Goal: Transaction & Acquisition: Purchase product/service

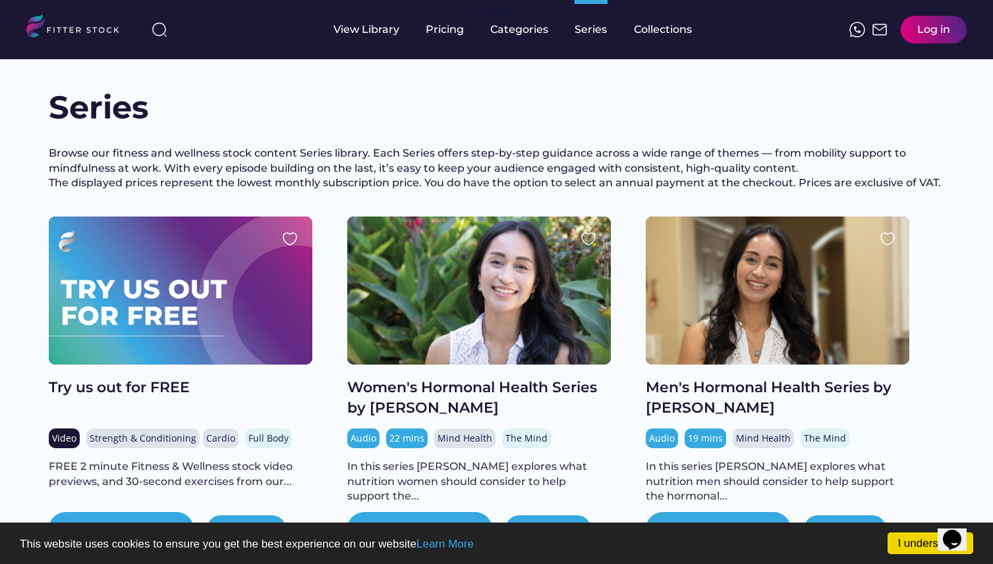
click at [263, 328] on div at bounding box center [180, 291] width 263 height 148
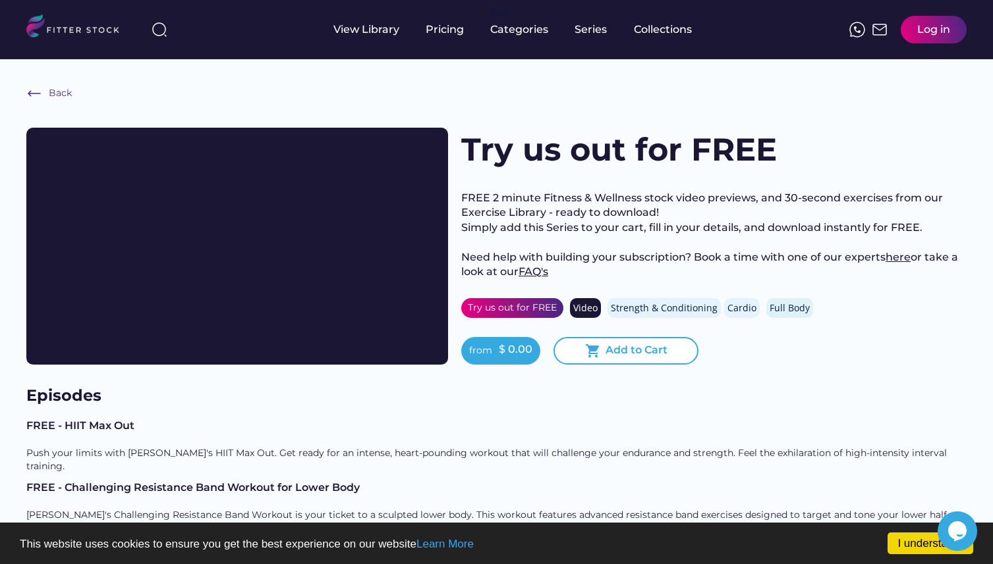
click at [634, 352] on div "Add to Cart" at bounding box center [636, 351] width 62 height 16
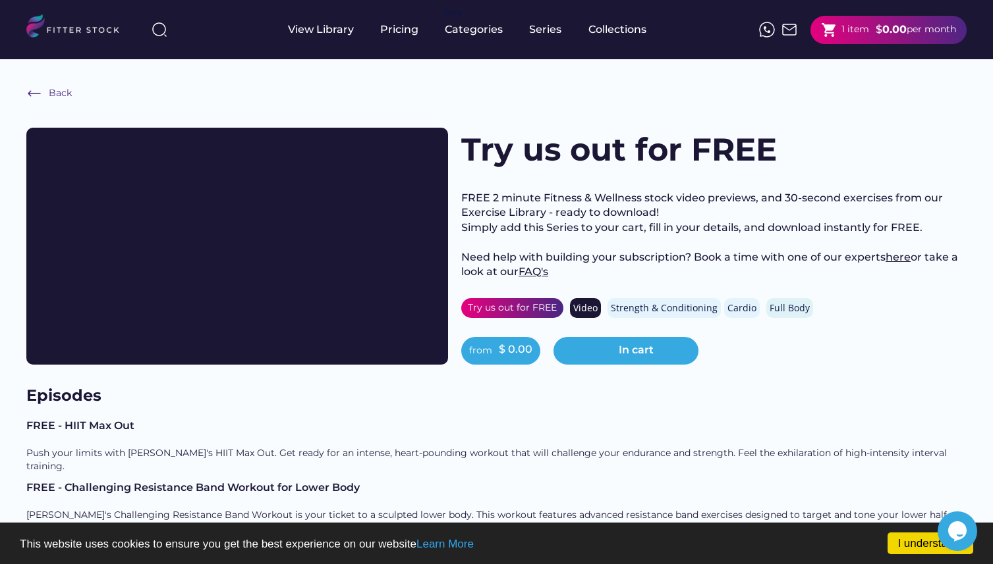
click at [865, 38] on div "shopping_cart 1 item" at bounding box center [845, 30] width 48 height 16
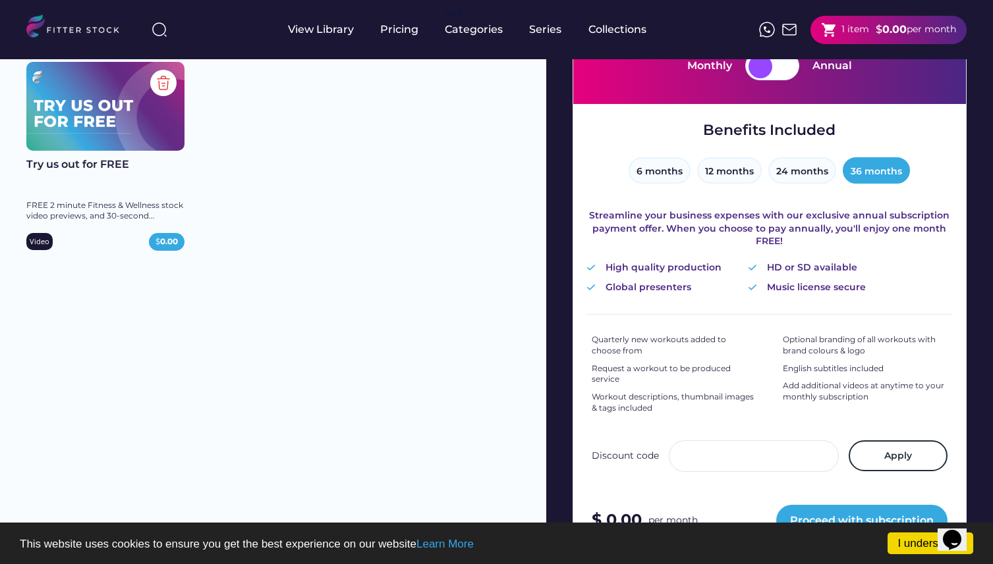
scroll to position [168, 0]
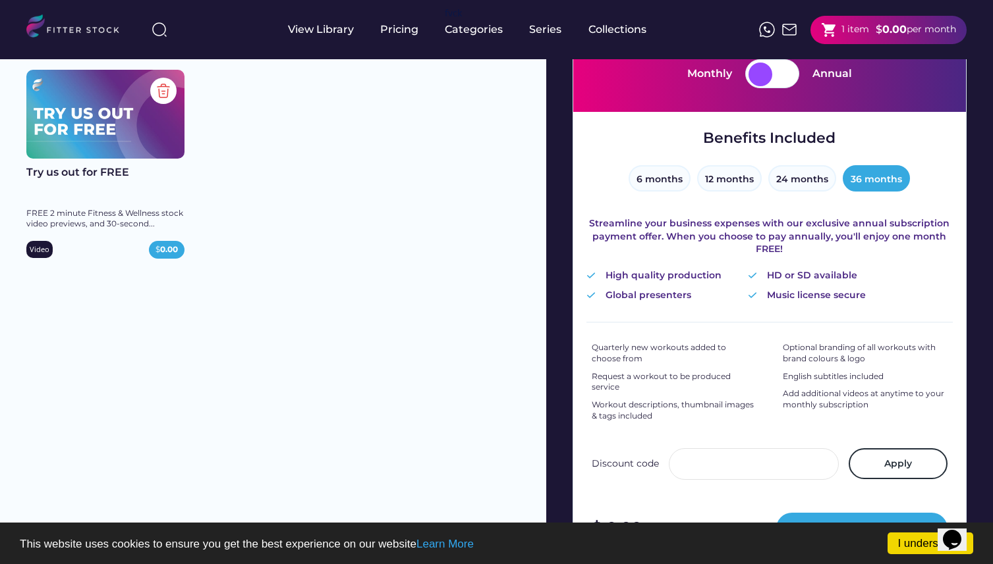
click at [781, 80] on div at bounding box center [784, 75] width 24 height 24
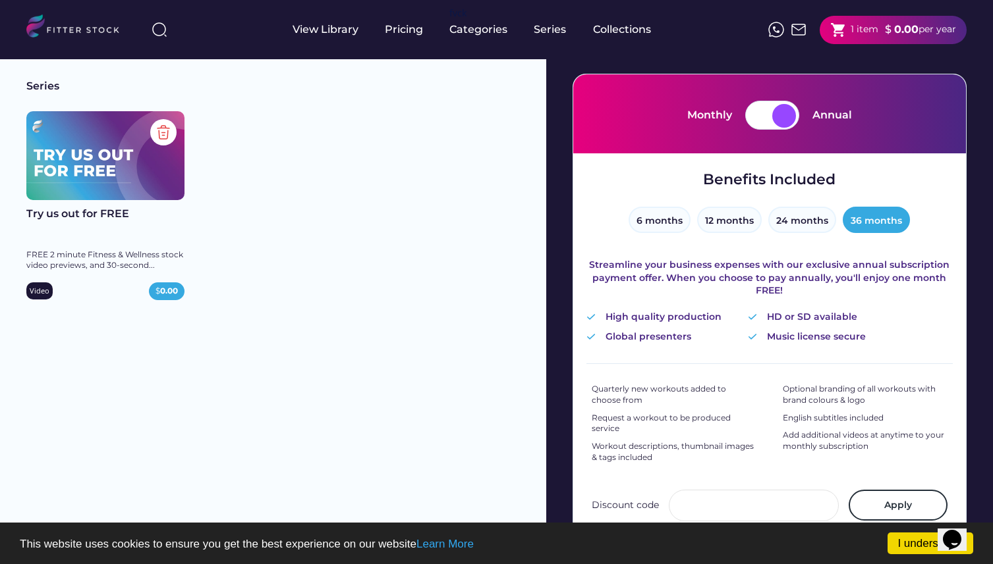
scroll to position [120, 0]
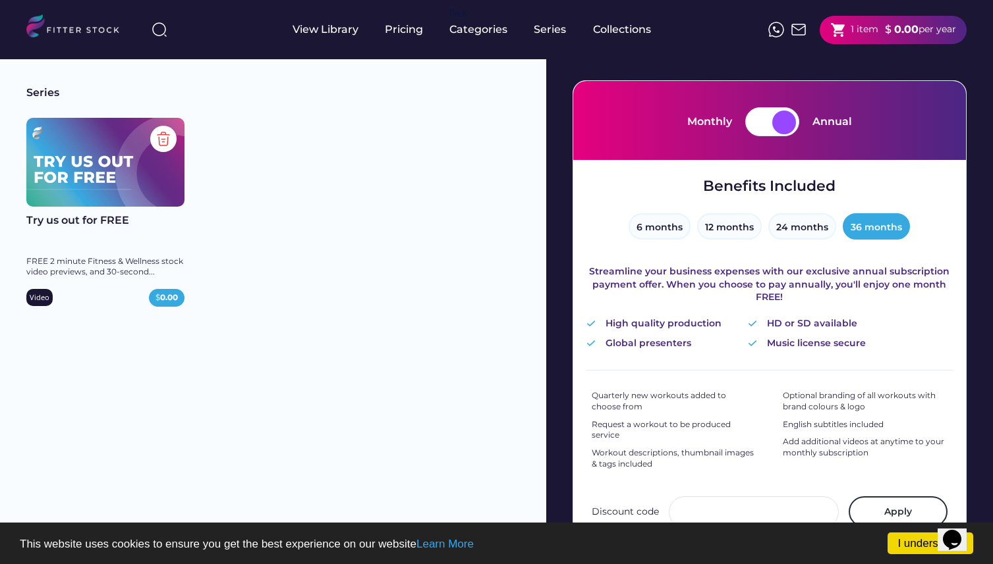
click at [769, 126] on div at bounding box center [760, 123] width 24 height 24
click at [678, 229] on button "6 months" at bounding box center [659, 226] width 62 height 26
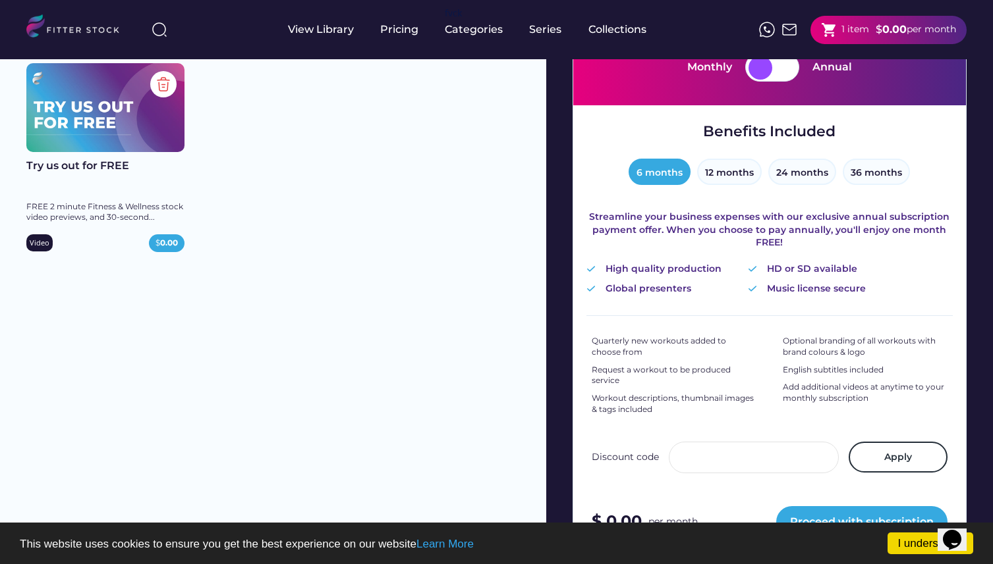
scroll to position [145, 0]
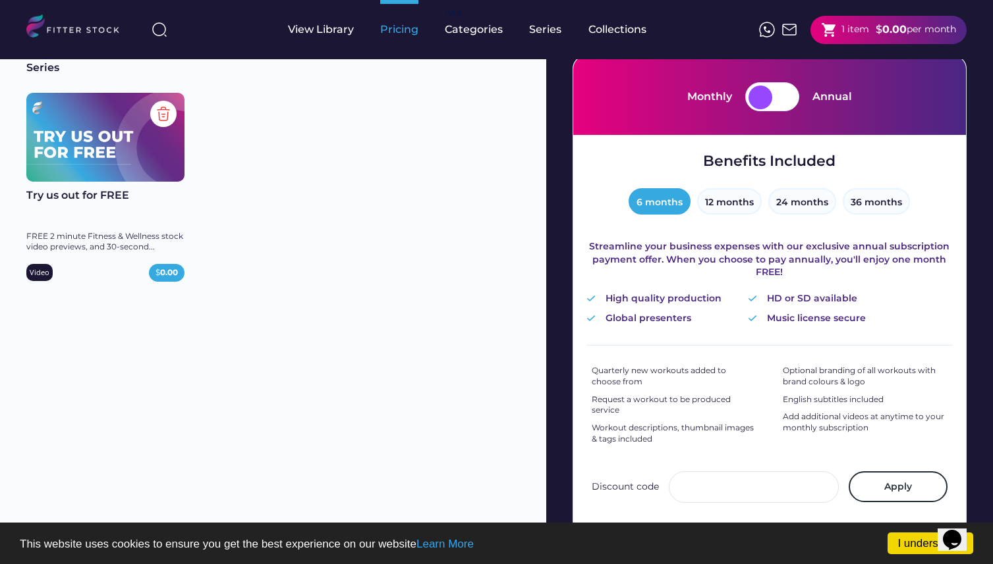
click at [403, 32] on div "Pricing" at bounding box center [399, 29] width 38 height 14
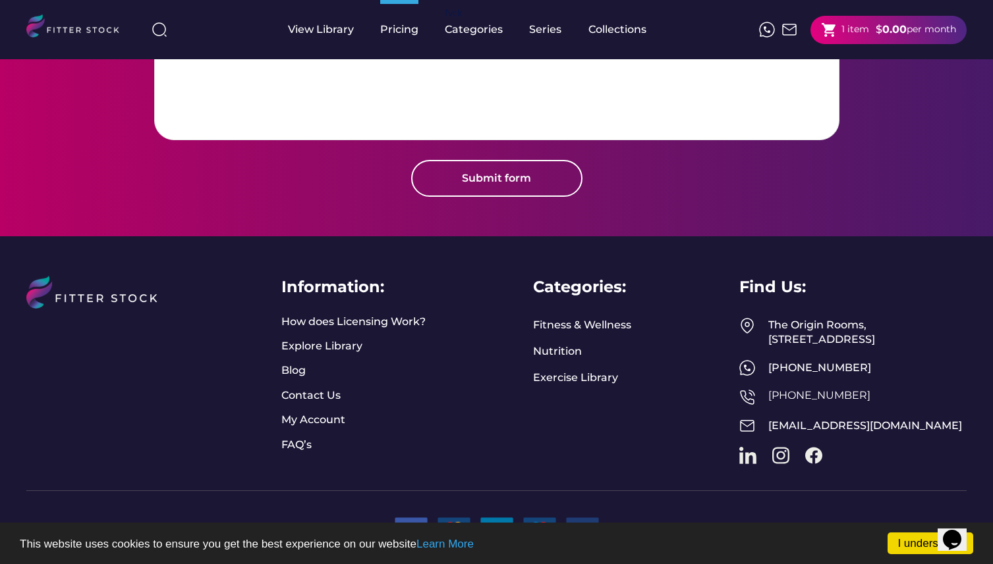
scroll to position [1628, 0]
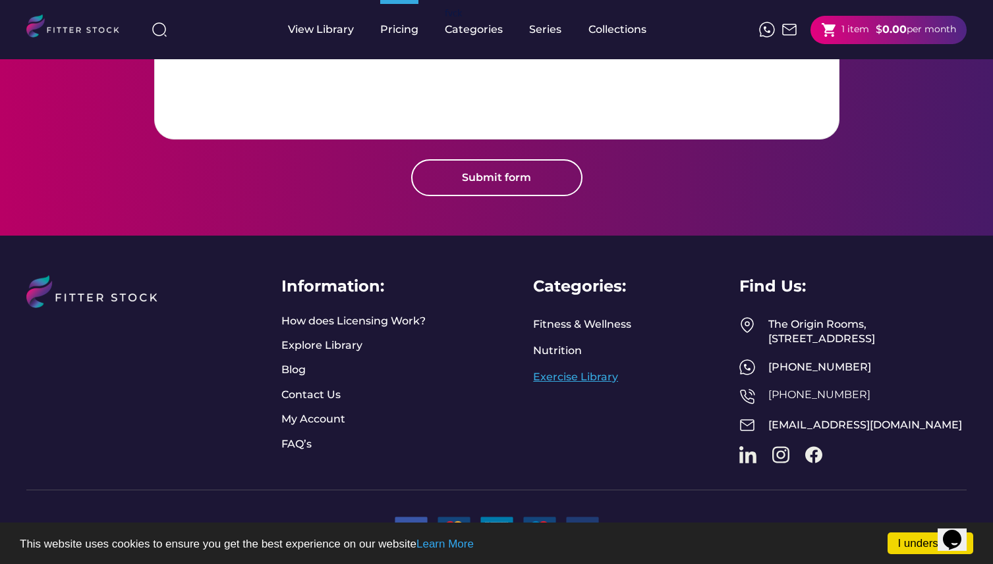
click at [564, 370] on link "Exercise Library" at bounding box center [575, 377] width 85 height 14
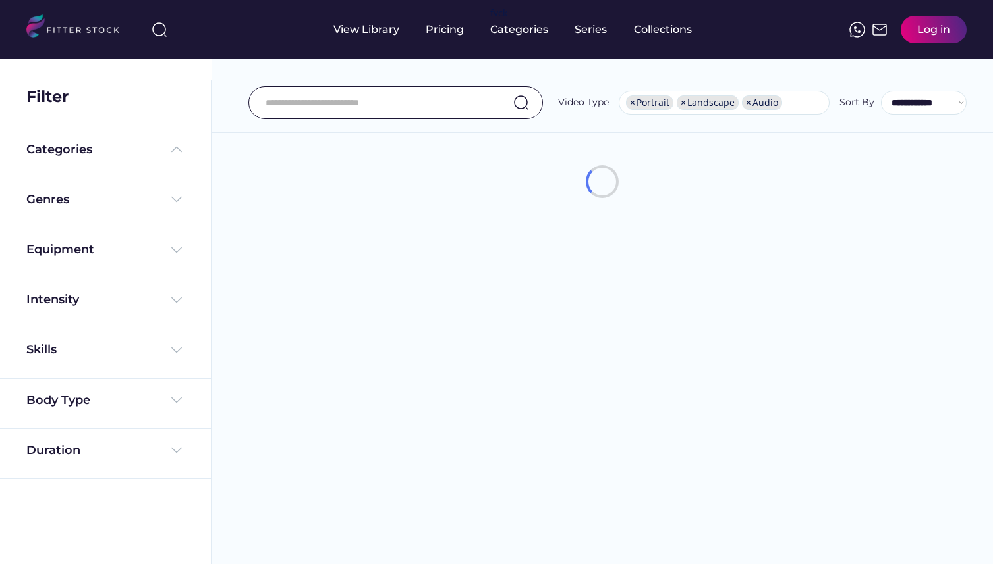
select select "**********"
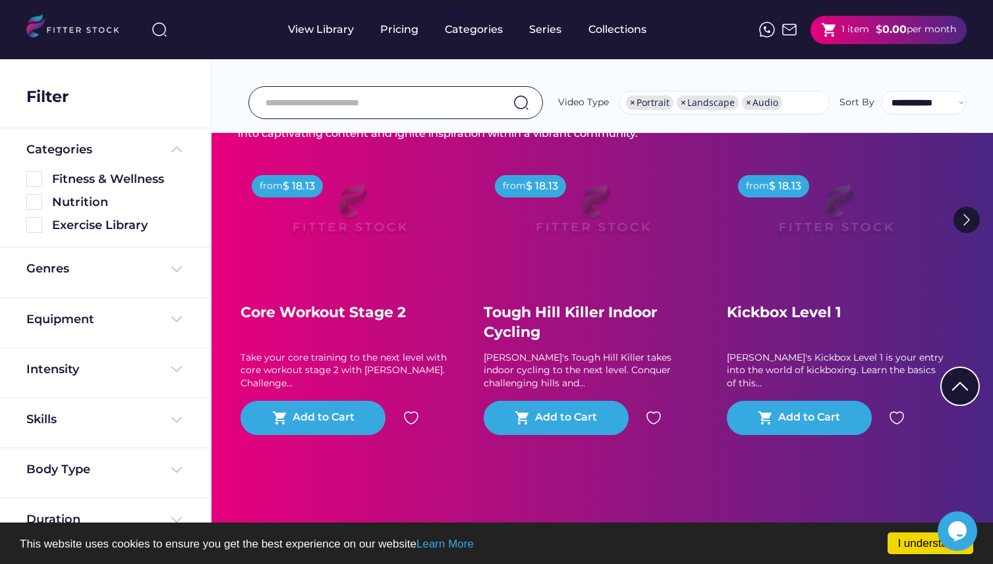
scroll to position [98, 0]
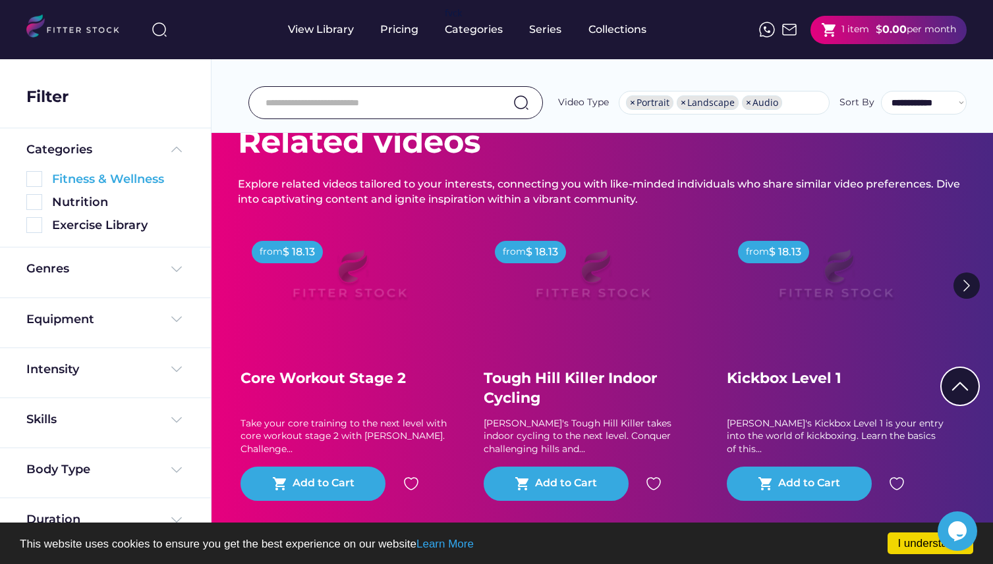
click at [40, 180] on img at bounding box center [34, 179] width 16 height 16
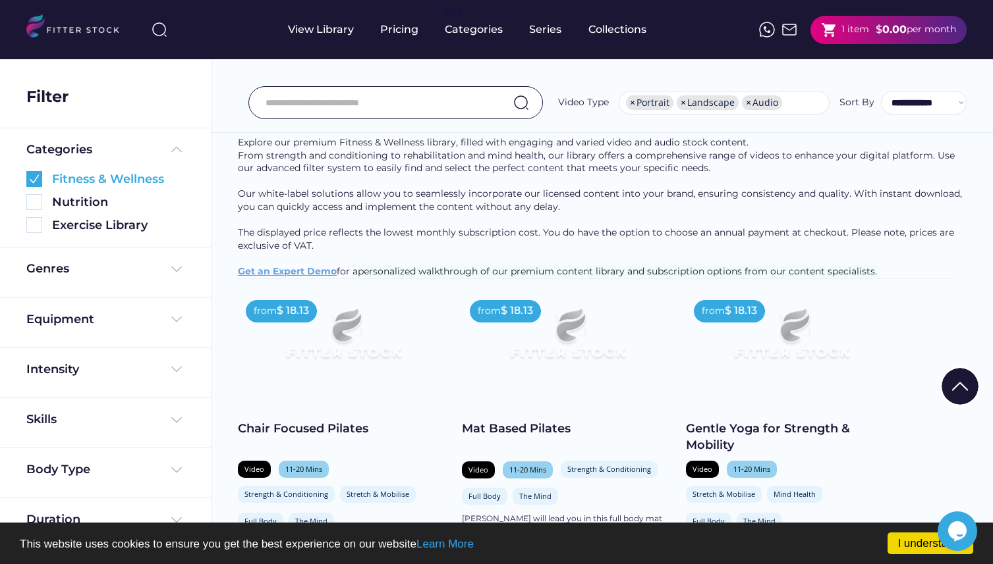
scroll to position [0, 0]
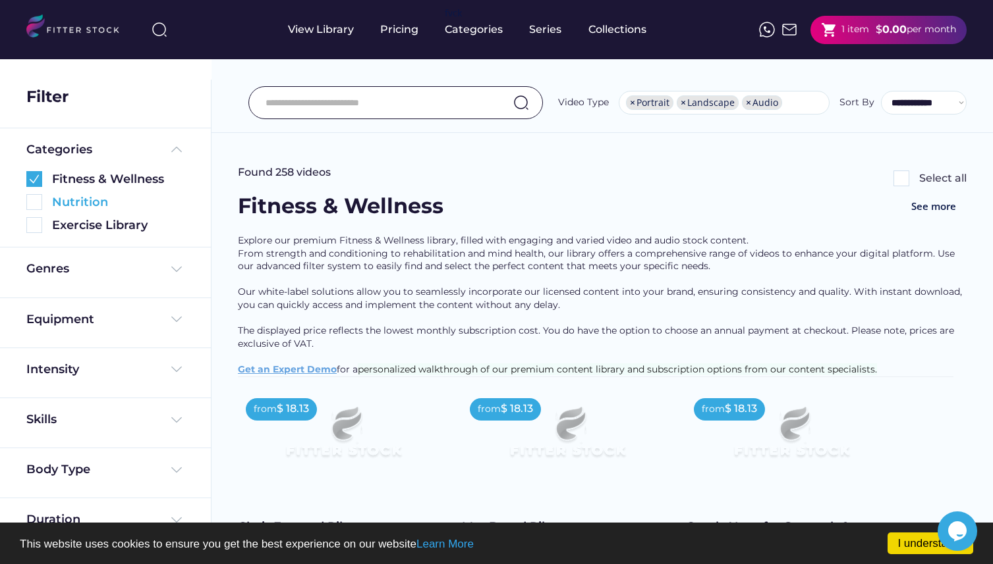
click at [33, 201] on img at bounding box center [34, 202] width 16 height 16
click at [34, 178] on img at bounding box center [34, 179] width 16 height 16
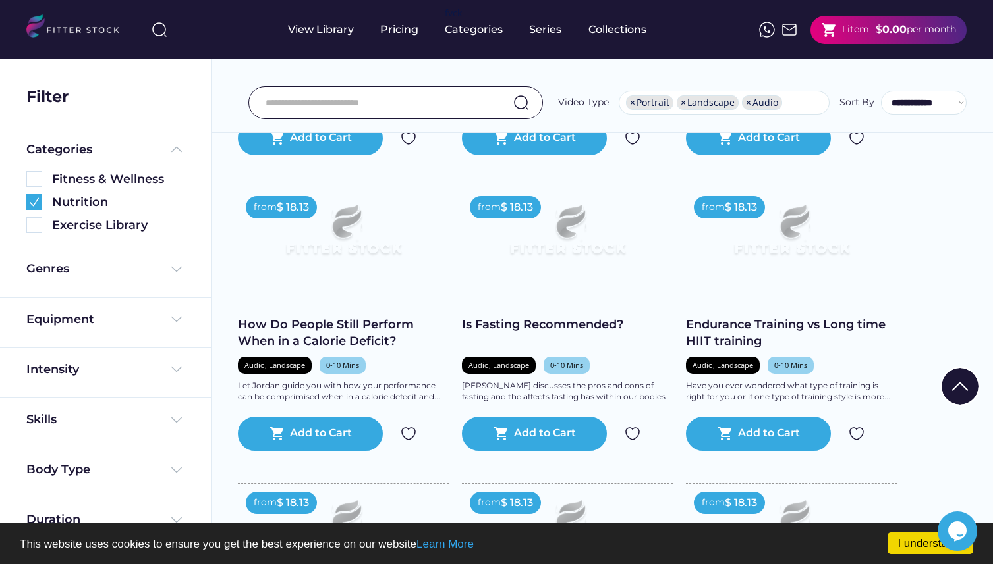
scroll to position [1712, 0]
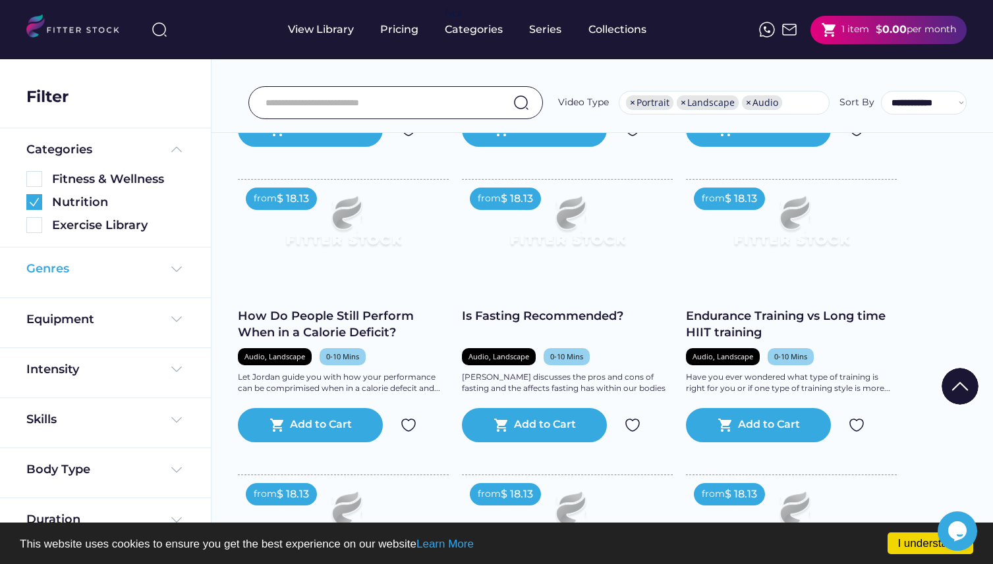
click at [179, 267] on img at bounding box center [177, 269] width 16 height 16
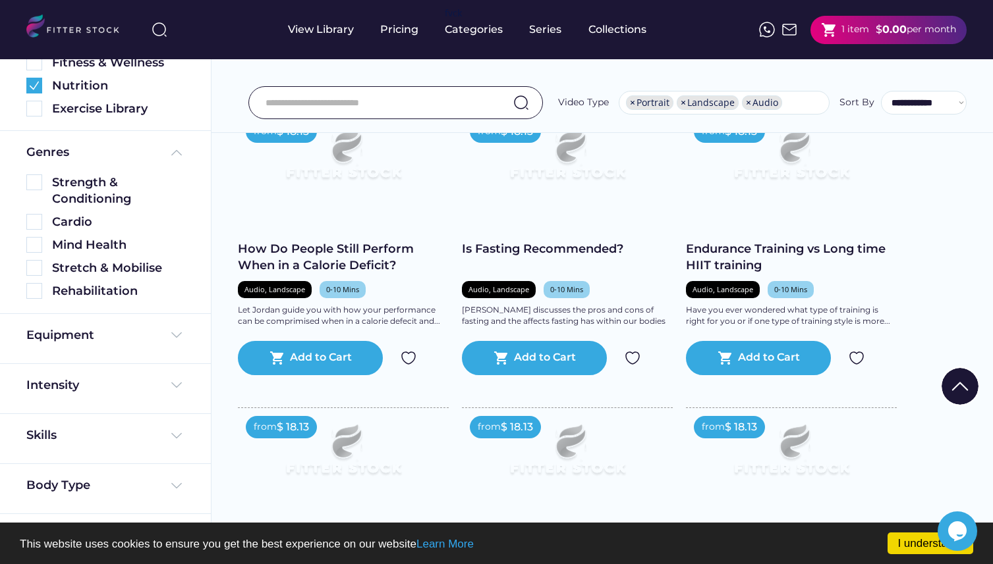
scroll to position [1780, 0]
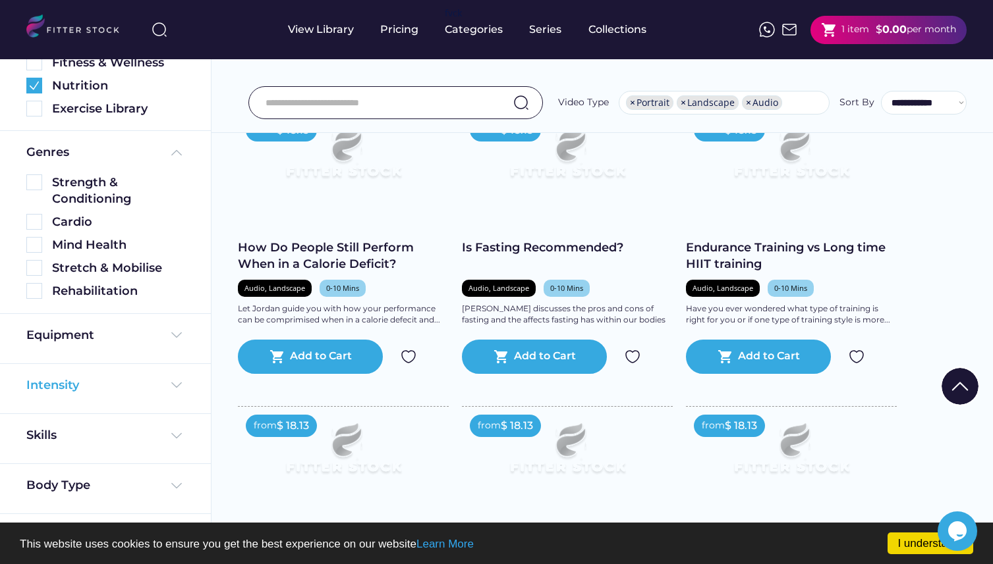
click at [176, 383] on img at bounding box center [177, 385] width 16 height 16
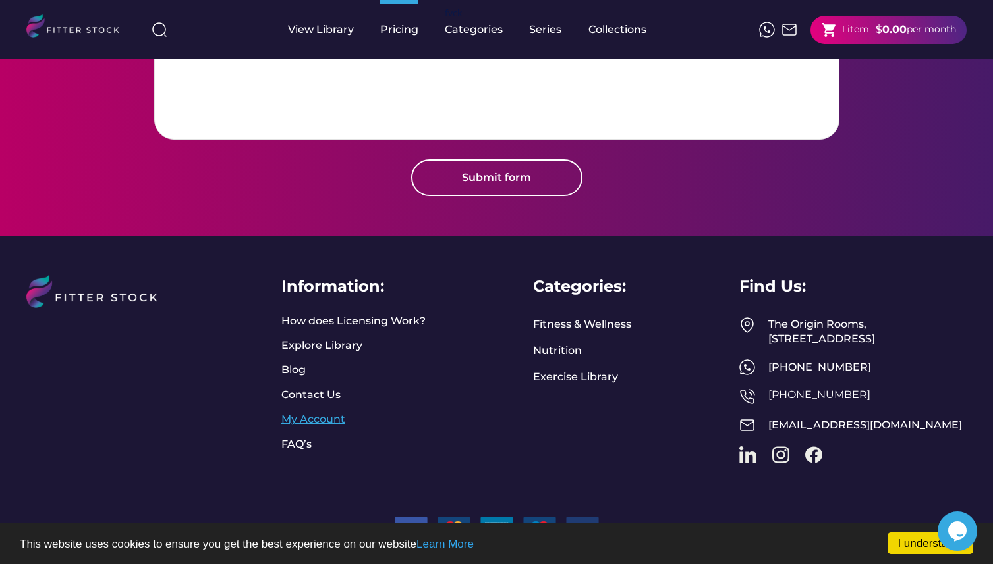
click at [333, 412] on link "My Account" at bounding box center [313, 419] width 64 height 14
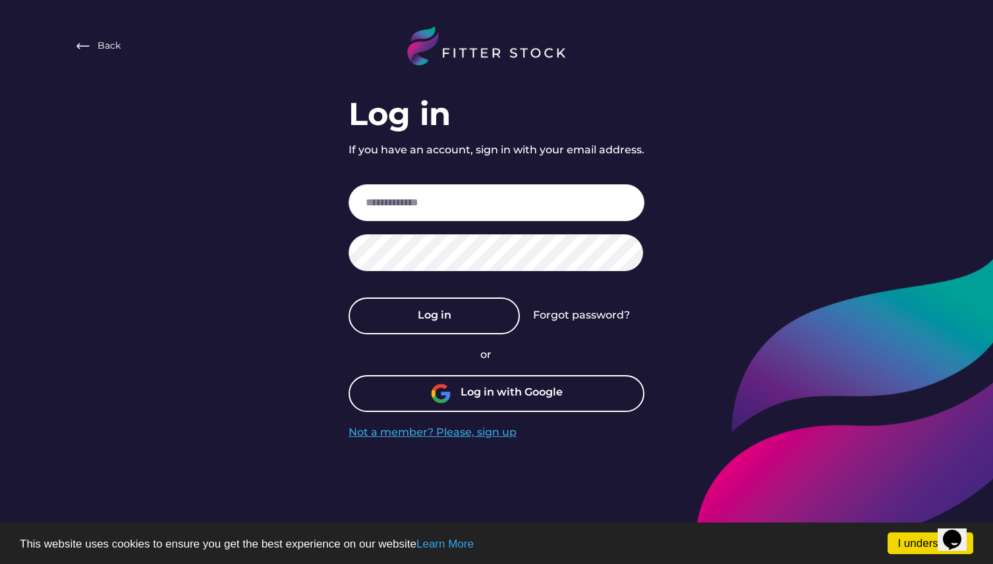
click at [469, 437] on div "Not a member? Please, sign up" at bounding box center [432, 433] width 168 height 14
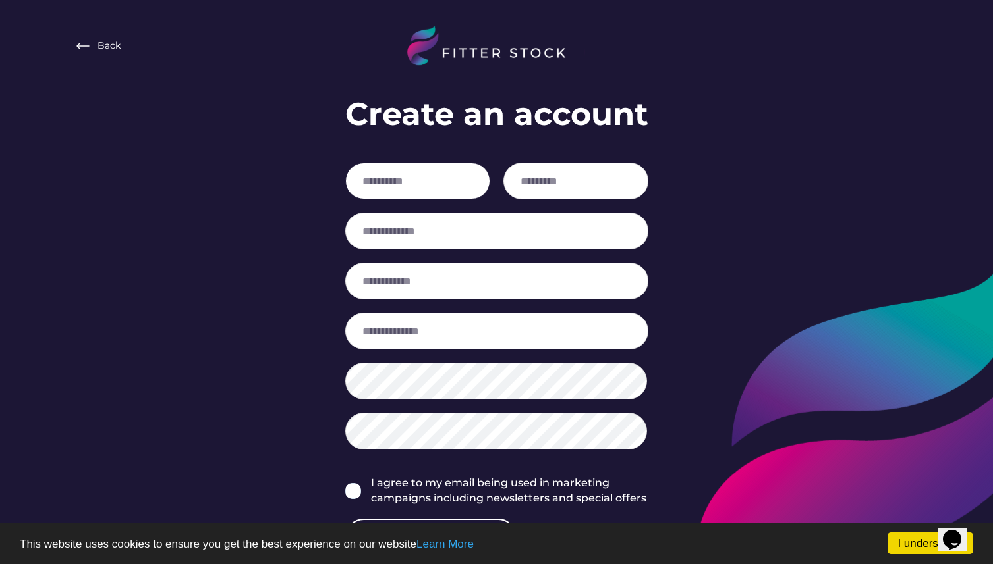
click at [456, 175] on input "input" at bounding box center [417, 181] width 145 height 37
type input "*****"
type input "**********"
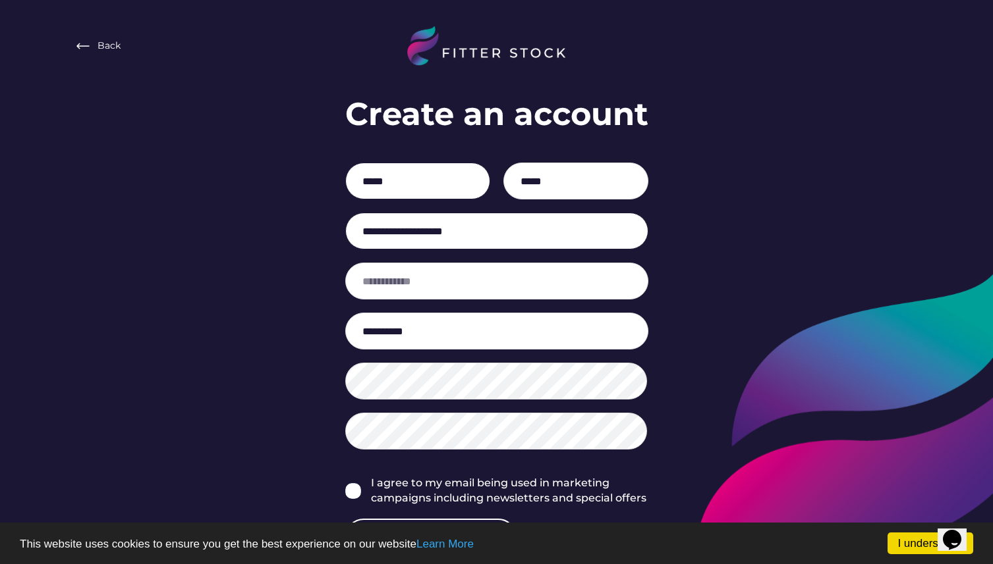
click at [507, 232] on input "**********" at bounding box center [496, 231] width 303 height 37
type input "**********"
click at [470, 285] on input "input" at bounding box center [496, 281] width 303 height 37
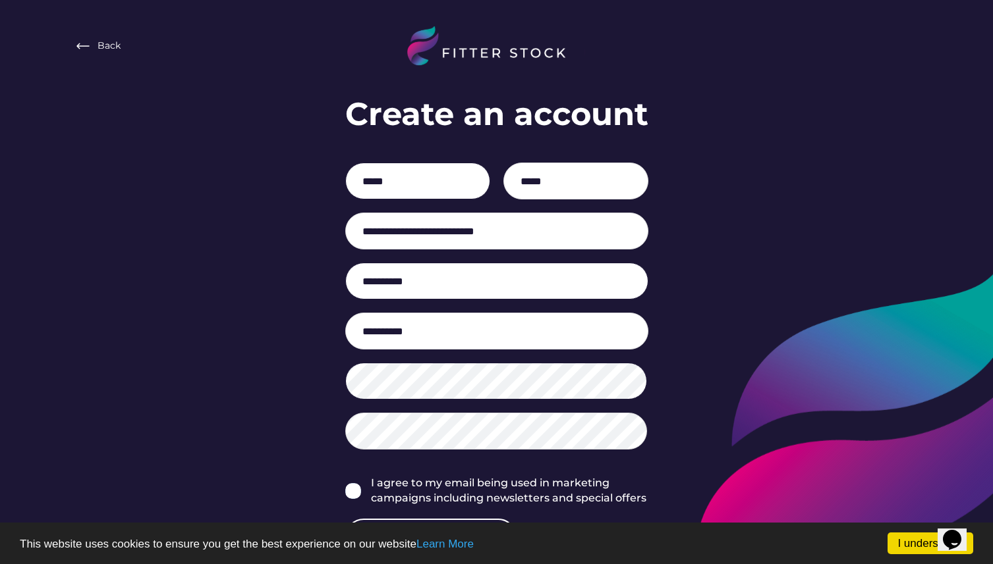
type input "**********"
click at [356, 495] on img at bounding box center [353, 491] width 16 height 16
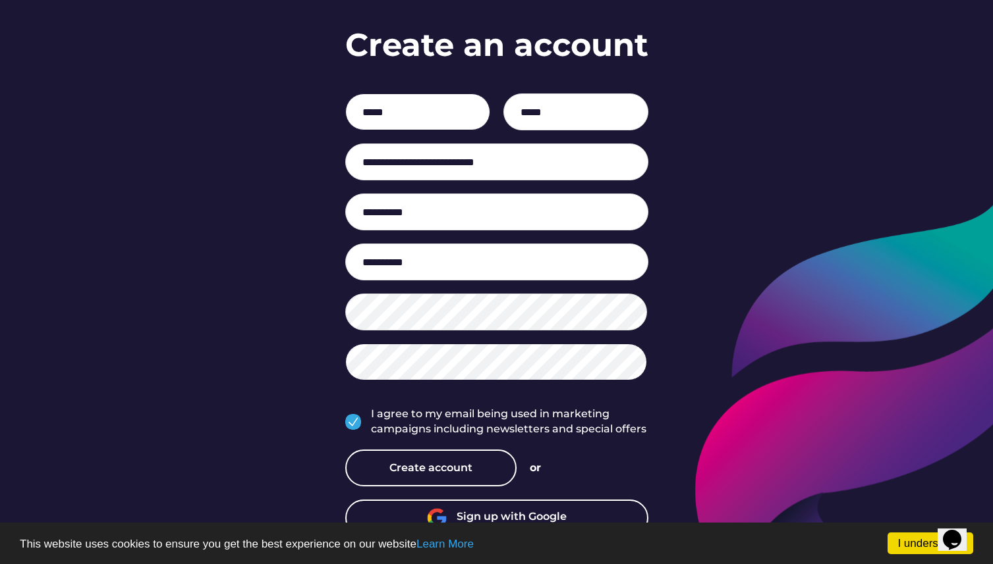
scroll to position [82, 0]
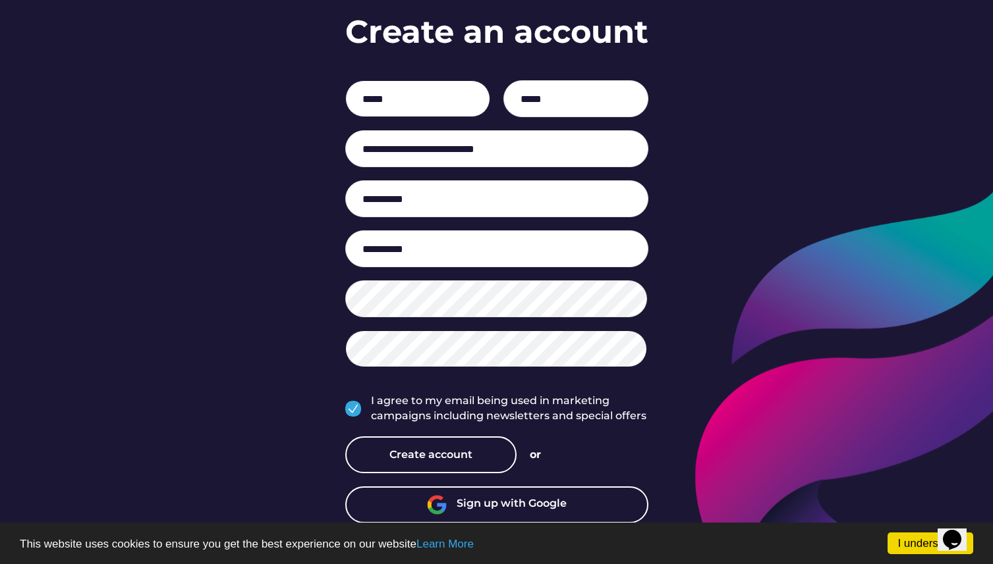
click at [500, 505] on div "Sign up with Google" at bounding box center [511, 505] width 110 height 17
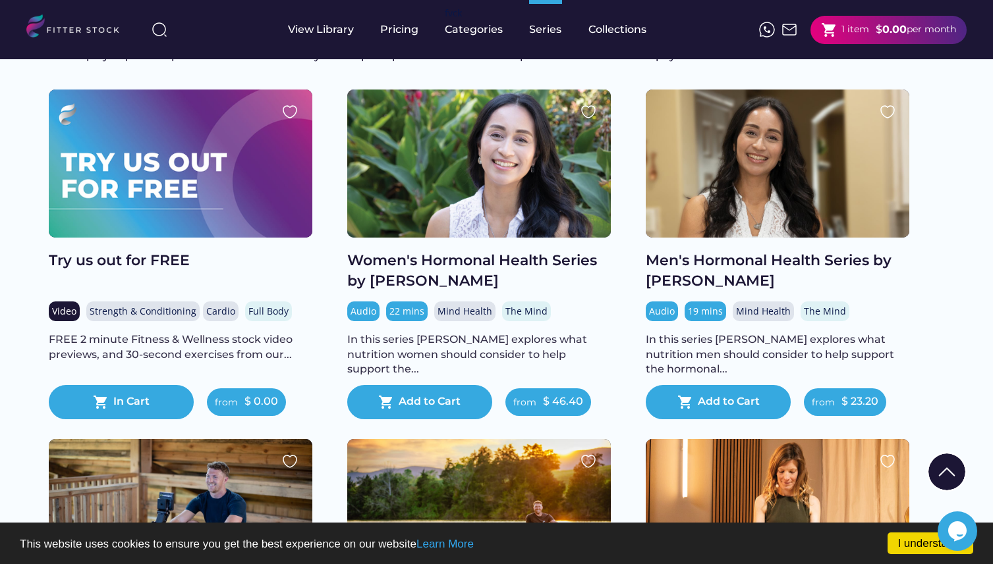
scroll to position [122, 0]
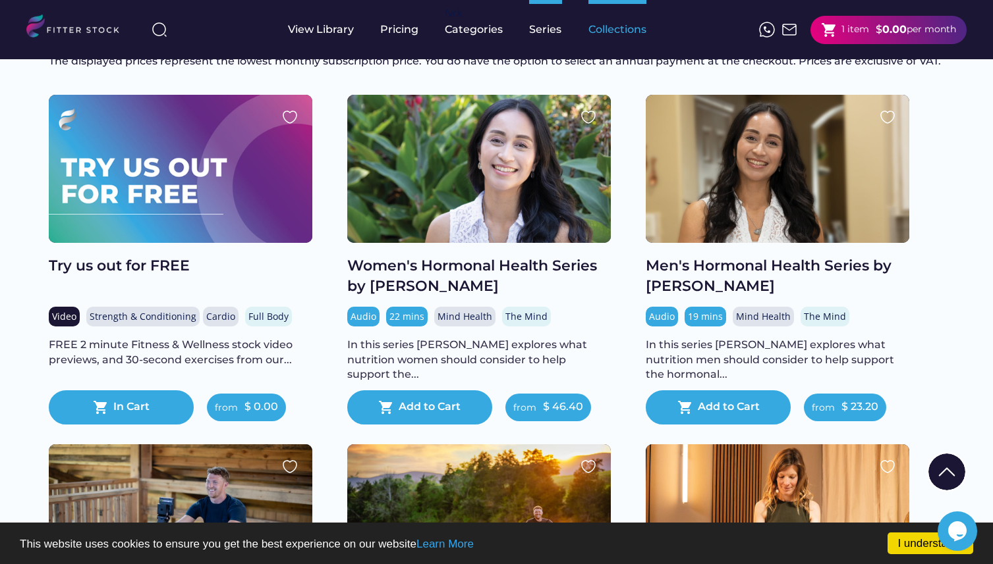
click at [615, 32] on div "Collections" at bounding box center [617, 29] width 58 height 14
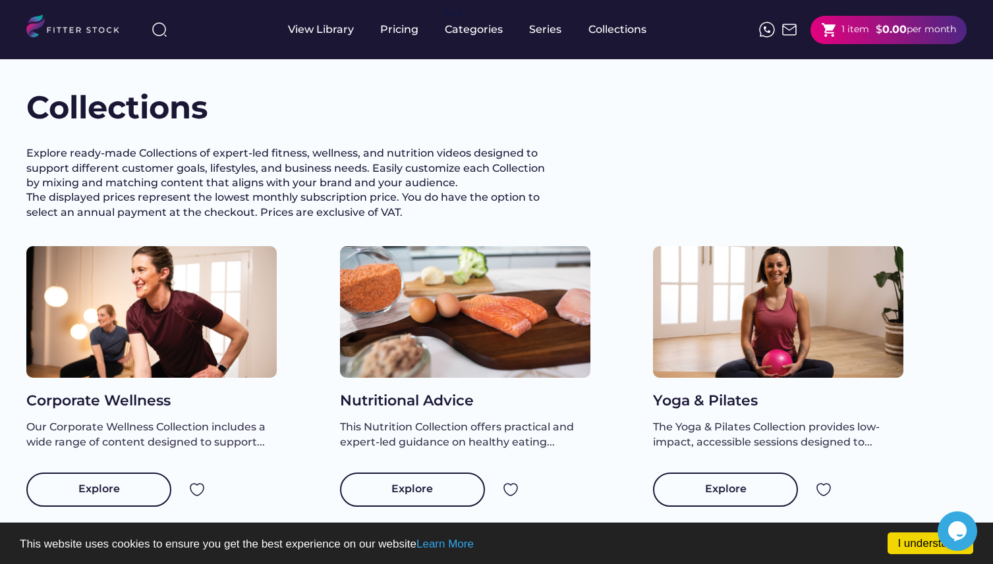
click at [787, 30] on img at bounding box center [789, 30] width 16 height 16
click at [74, 32] on img at bounding box center [78, 27] width 104 height 27
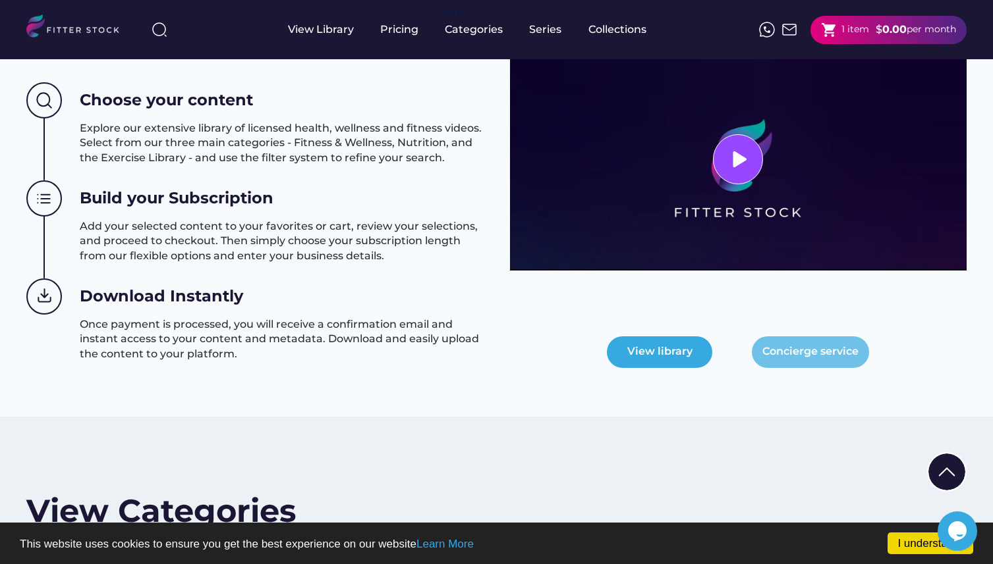
scroll to position [574, 0]
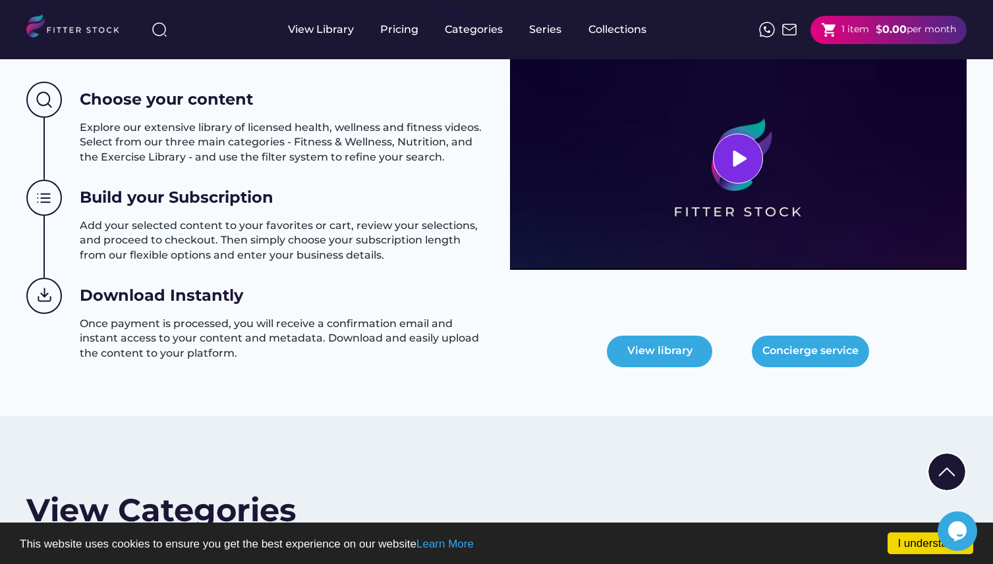
click at [741, 151] on icon at bounding box center [738, 159] width 20 height 20
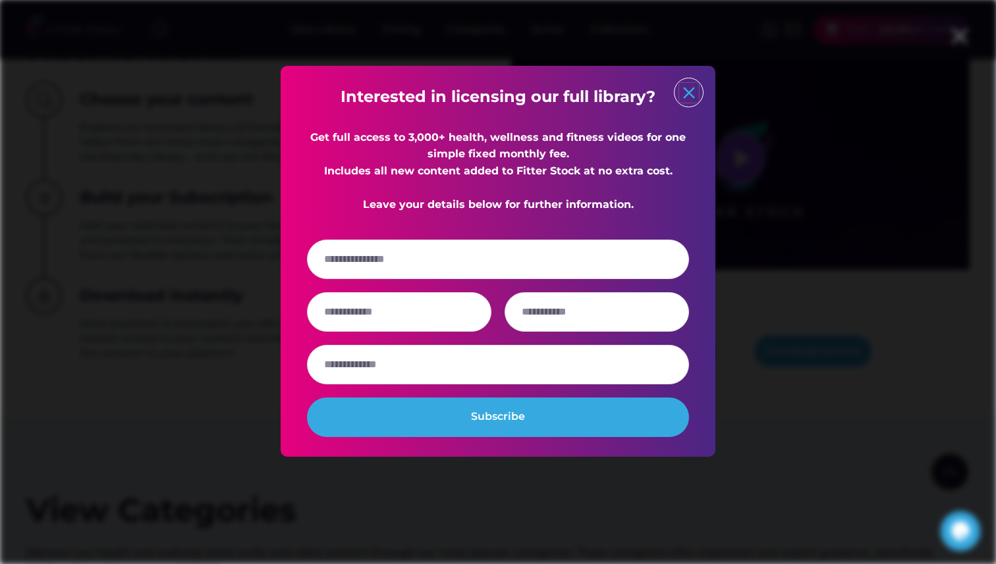
click at [686, 94] on text "close" at bounding box center [689, 93] width 20 height 20
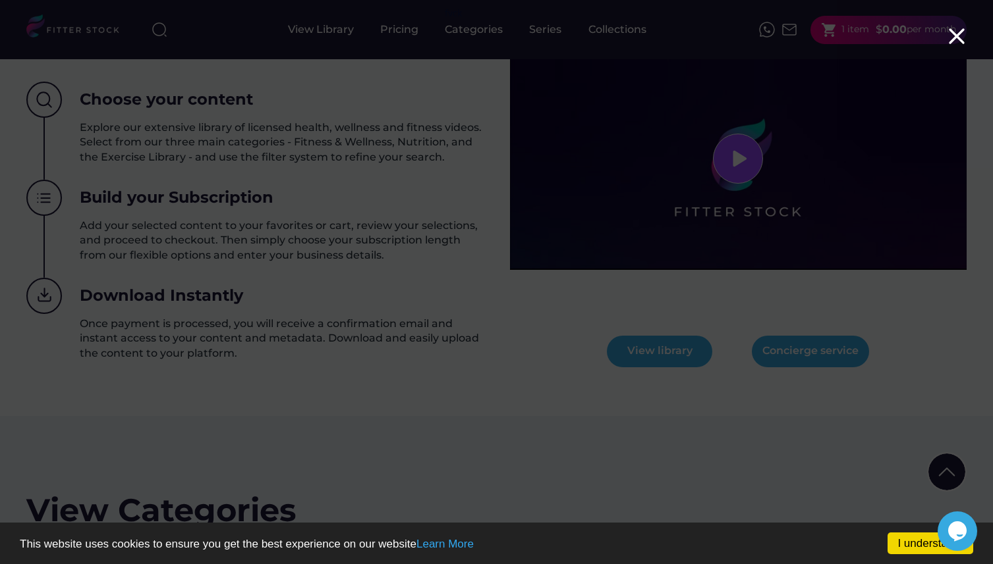
click at [954, 40] on icon at bounding box center [956, 36] width 26 height 26
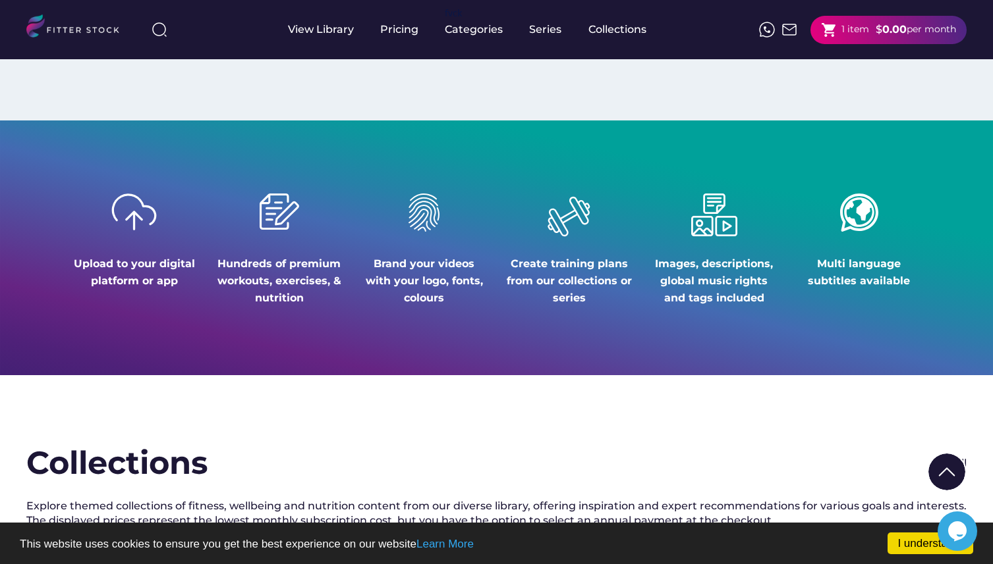
scroll to position [1568, 0]
